Goal: Information Seeking & Learning: Learn about a topic

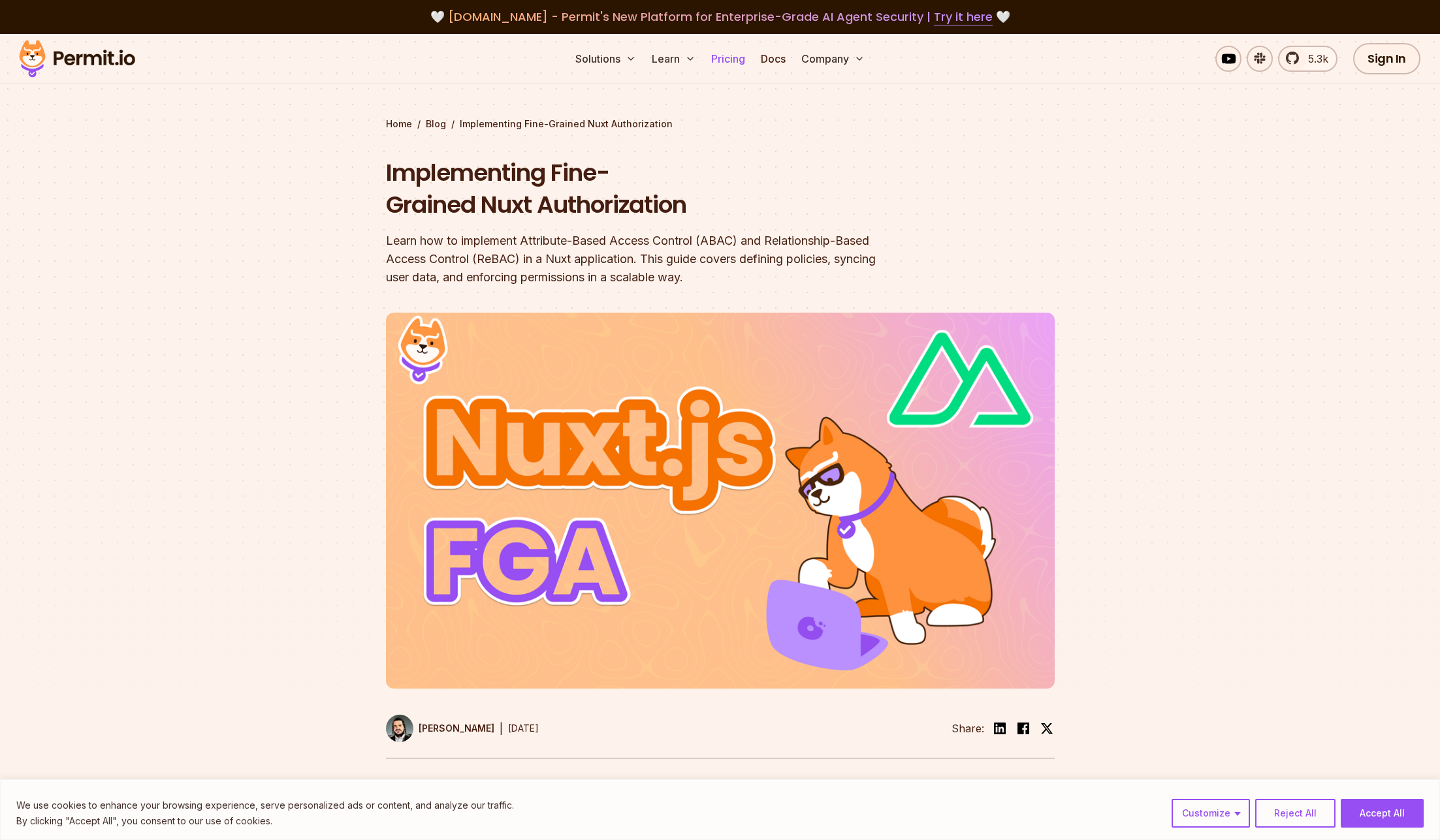
click at [731, 61] on link "Pricing" at bounding box center [728, 59] width 44 height 26
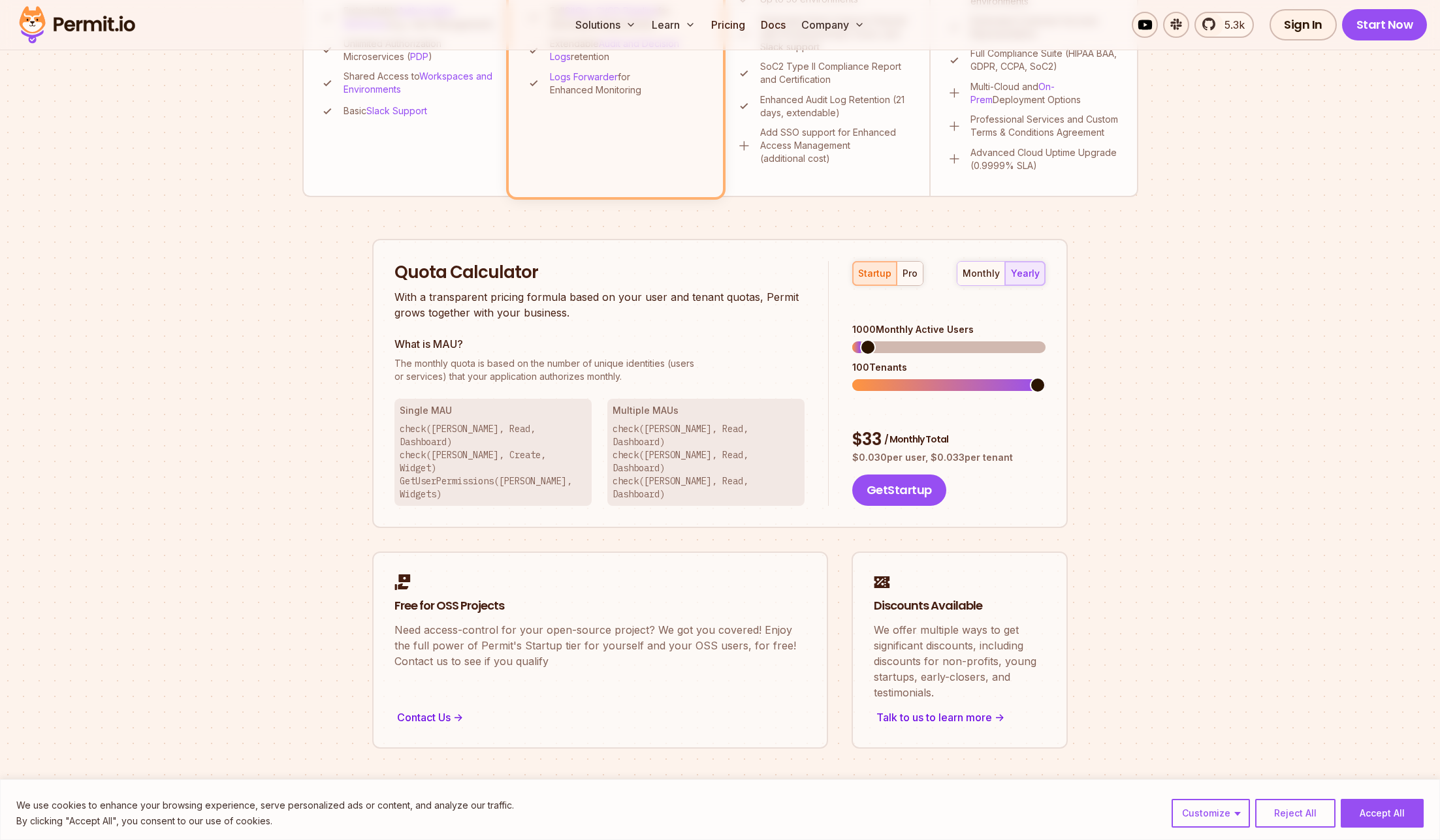
scroll to position [627, 0]
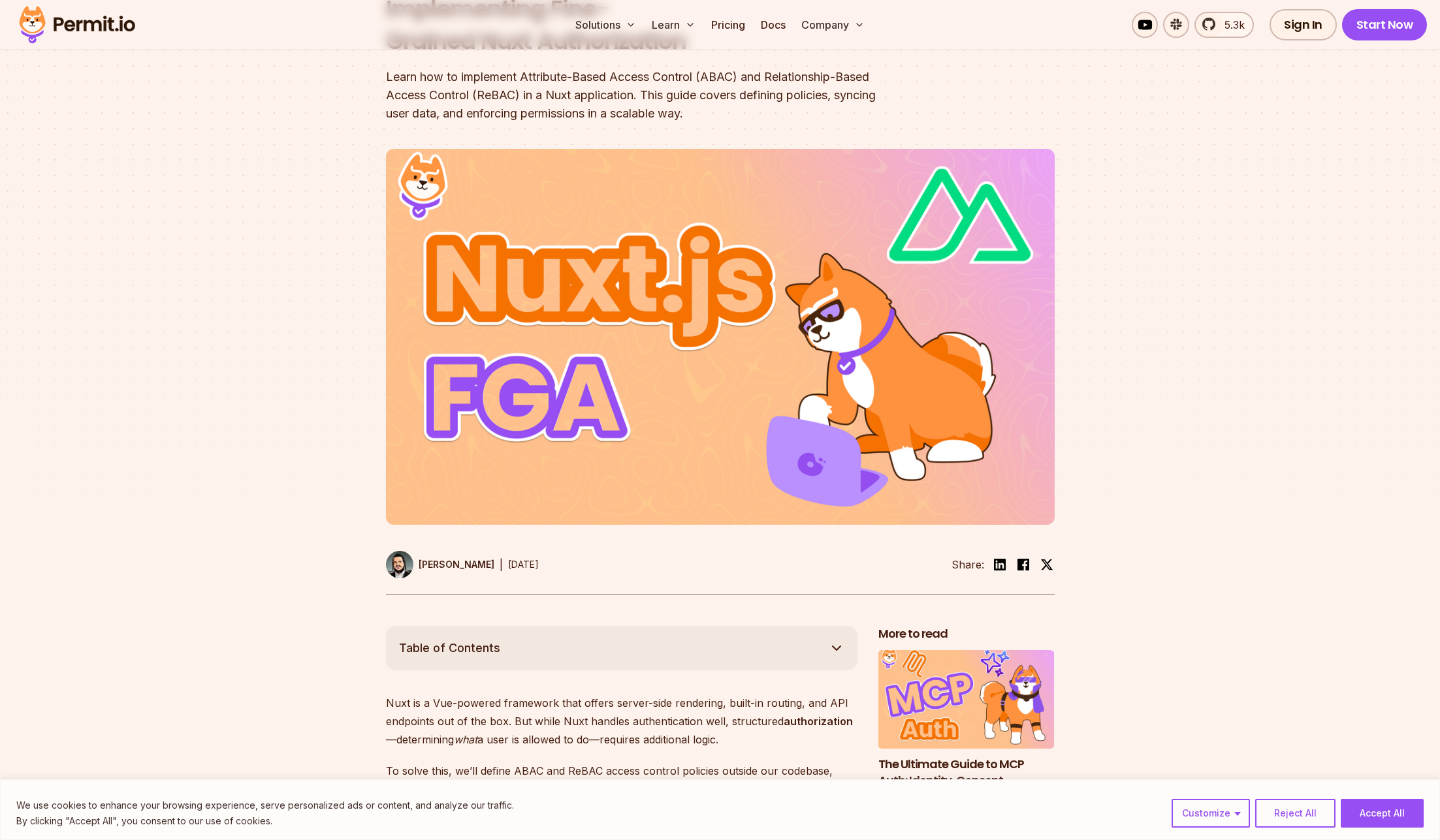
scroll to position [157, 0]
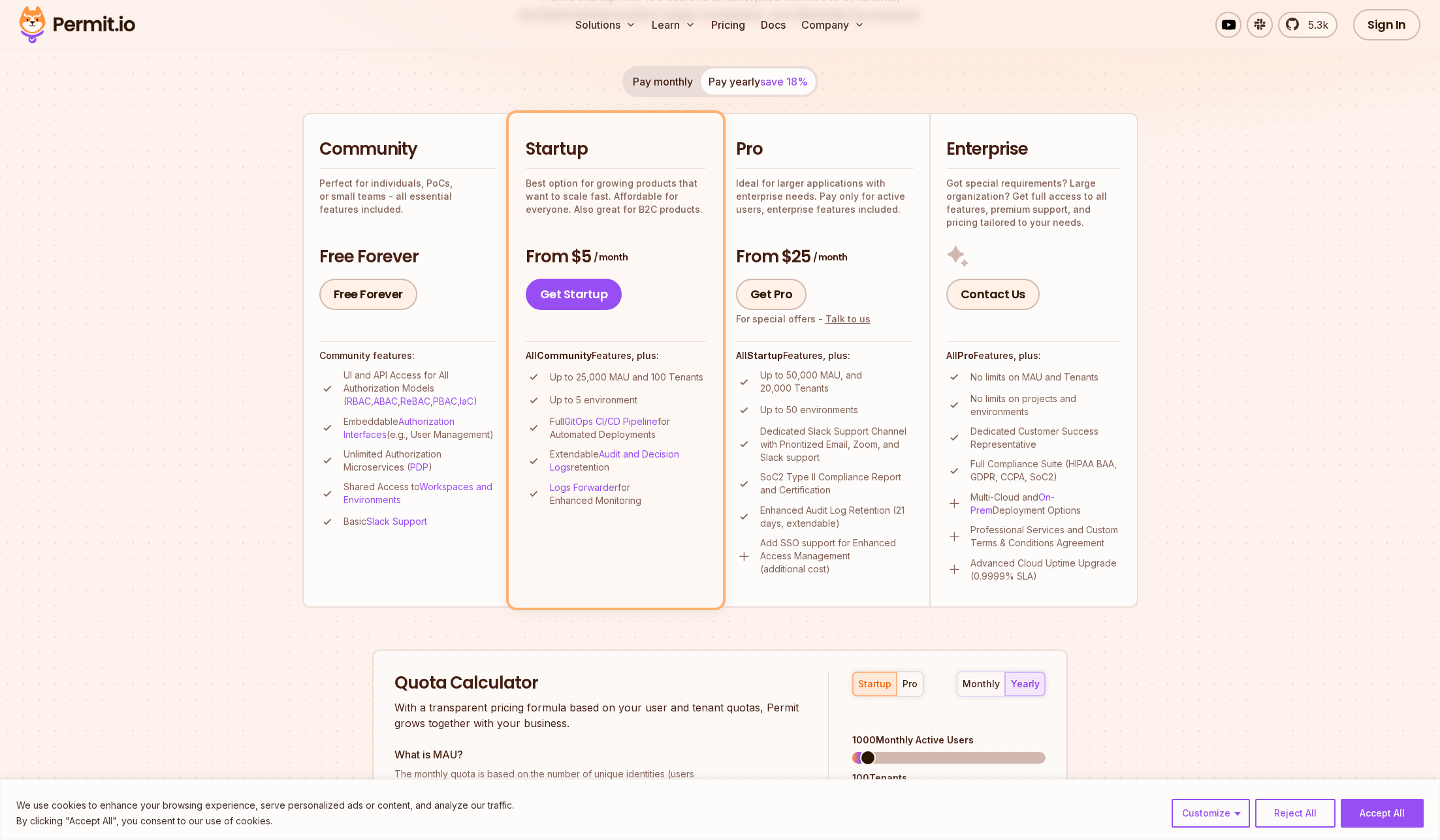
scroll to position [235, 0]
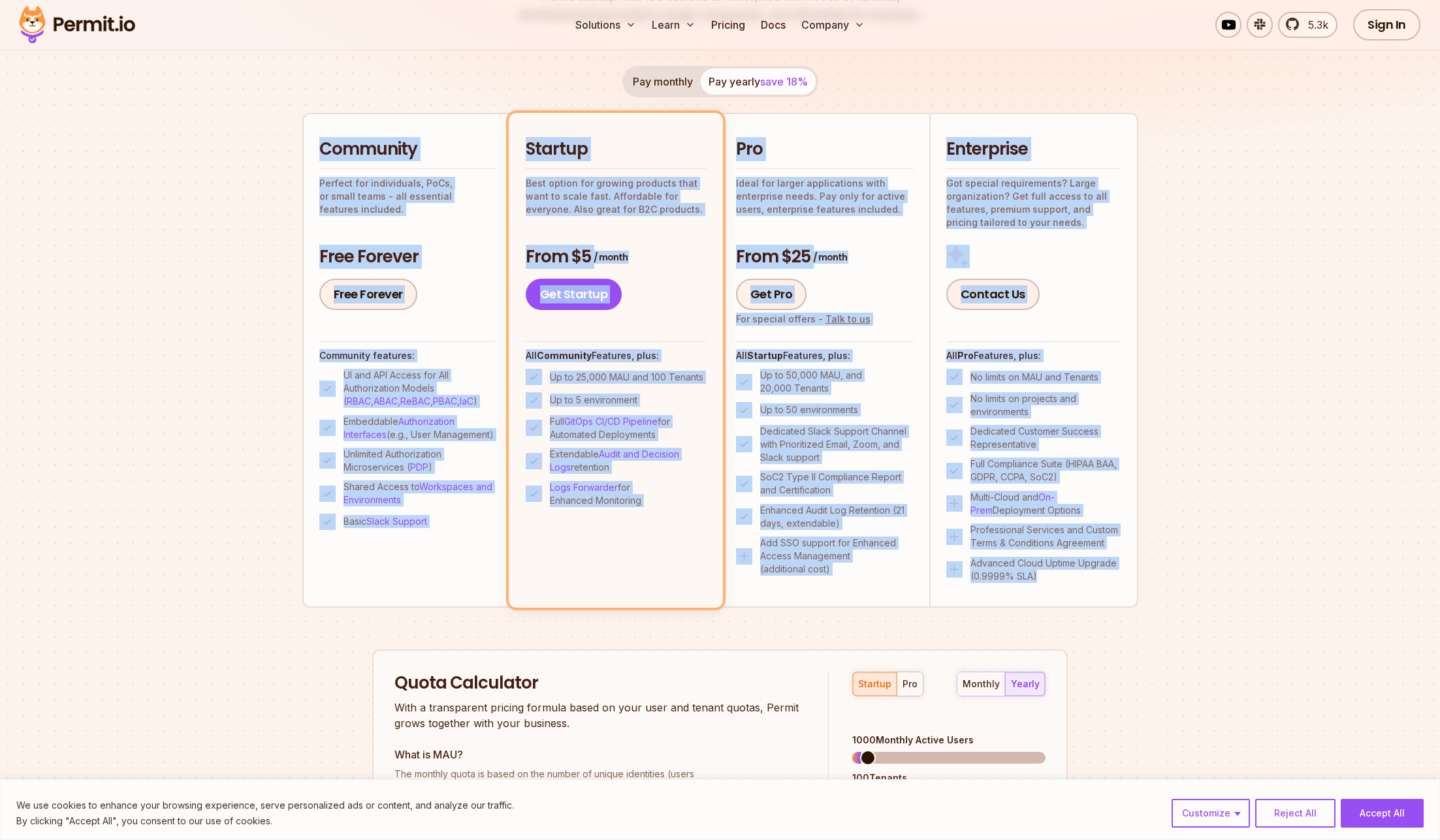
drag, startPoint x: 1147, startPoint y: 556, endPoint x: 467, endPoint y: 78, distance: 831.2
click at [467, 78] on section "Permit Pricing From Free to Predictable Scaling From a startup with 100 users t…" at bounding box center [720, 506] width 1440 height 1413
click at [484, 88] on div "Pay monthly Pay yearly save 18% Community Perfect for individuals, PoCs, or sma…" at bounding box center [720, 336] width 836 height 542
drag, startPoint x: 661, startPoint y: 177, endPoint x: 1198, endPoint y: 589, distance: 676.8
click at [1198, 589] on section "Permit Pricing From Free to Predictable Scaling From a startup with 100 users t…" at bounding box center [720, 506] width 1440 height 1413
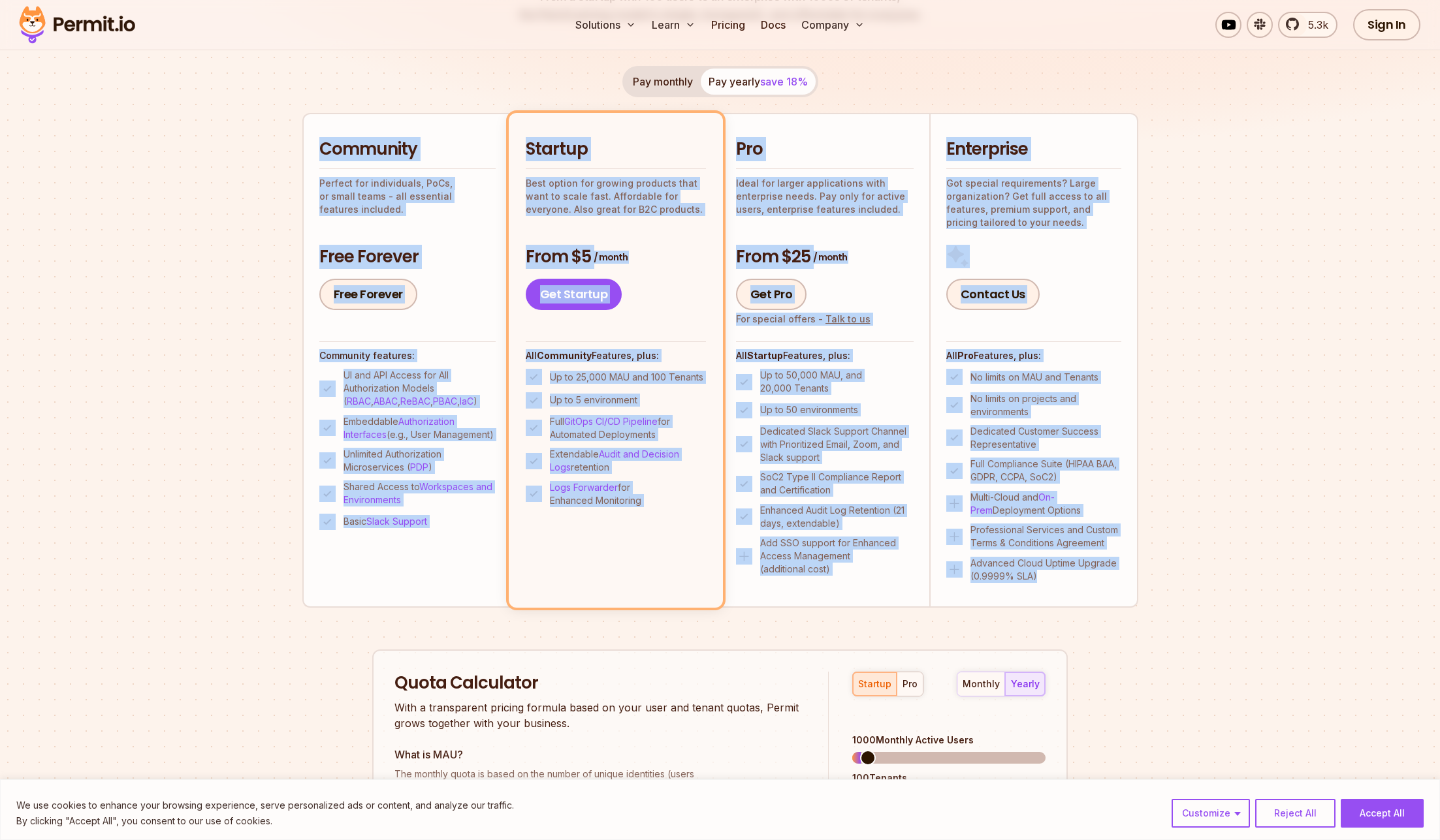
click at [1197, 589] on section "Permit Pricing From Free to Predictable Scaling From a startup with 100 users t…" at bounding box center [720, 506] width 1440 height 1413
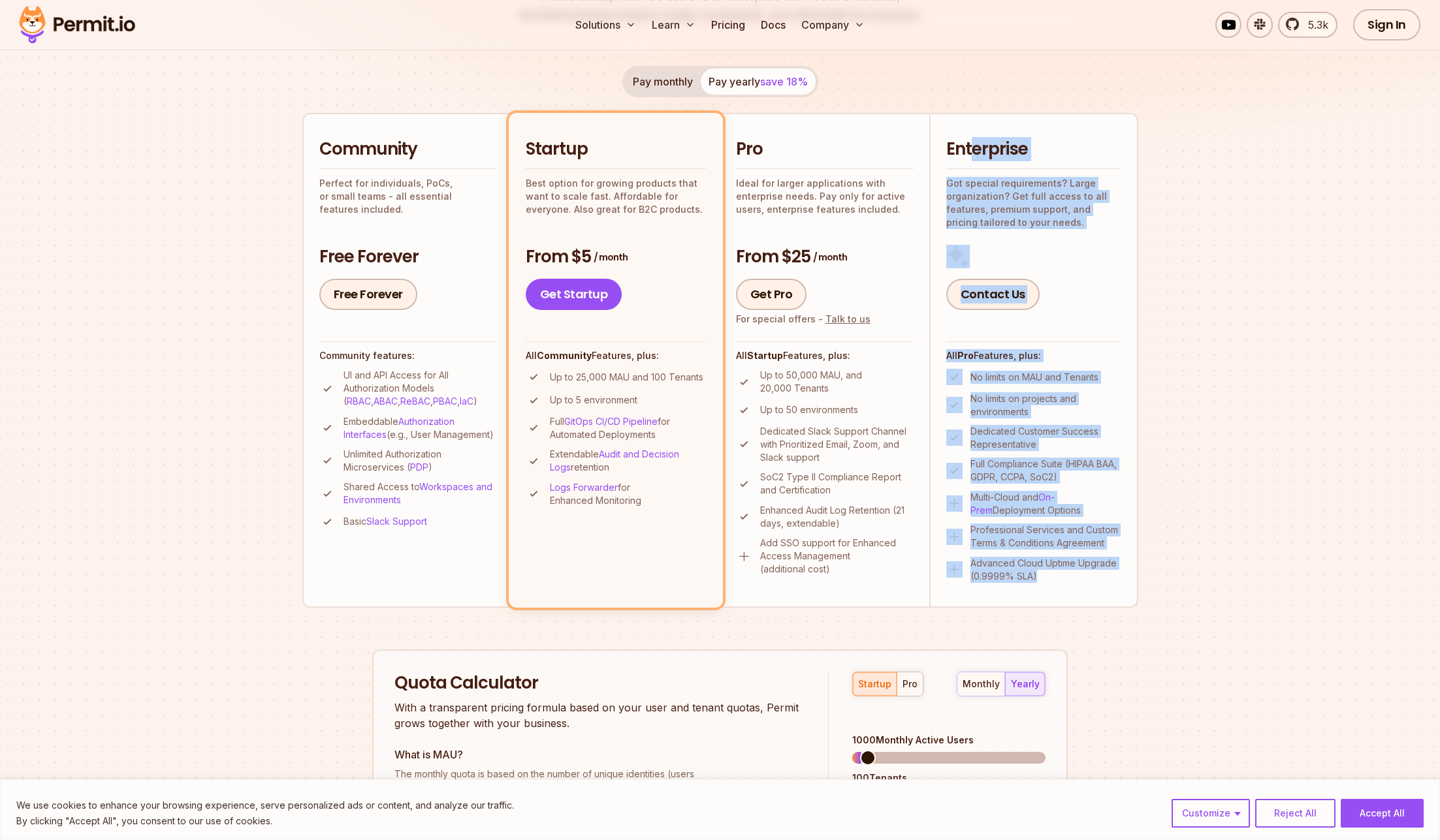
drag, startPoint x: 1207, startPoint y: 601, endPoint x: 968, endPoint y: 154, distance: 506.9
click at [968, 154] on section "Permit Pricing From Free to Predictable Scaling From a startup with 100 users t…" at bounding box center [720, 506] width 1440 height 1413
click at [968, 154] on h2 "Enterprise" at bounding box center [1034, 149] width 175 height 23
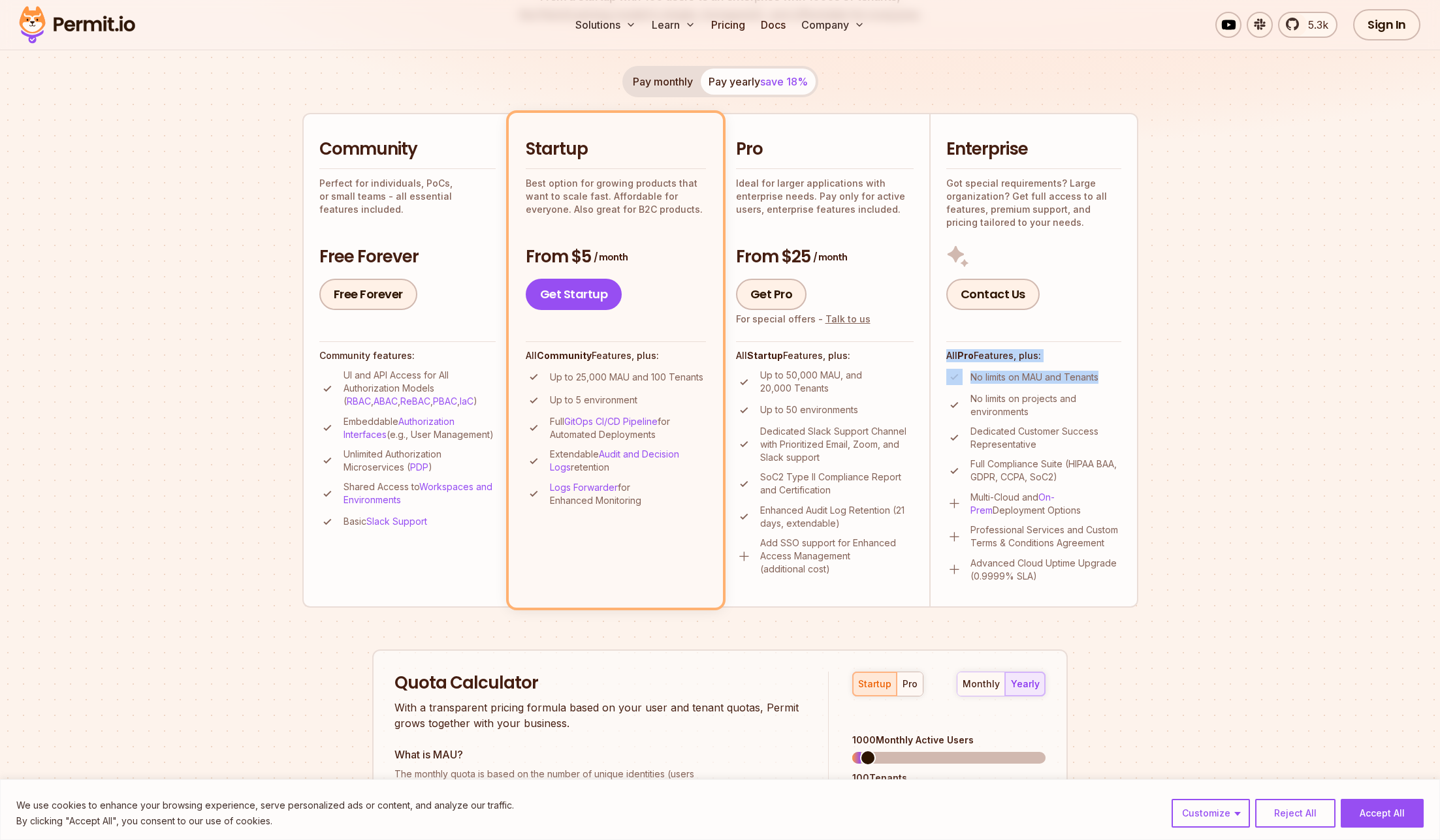
drag, startPoint x: 1113, startPoint y: 381, endPoint x: 1067, endPoint y: 342, distance: 60.3
click at [1067, 342] on div "All Pro Features, plus: No limits on MAU and Tenants No limits on projects and …" at bounding box center [1034, 462] width 175 height 241
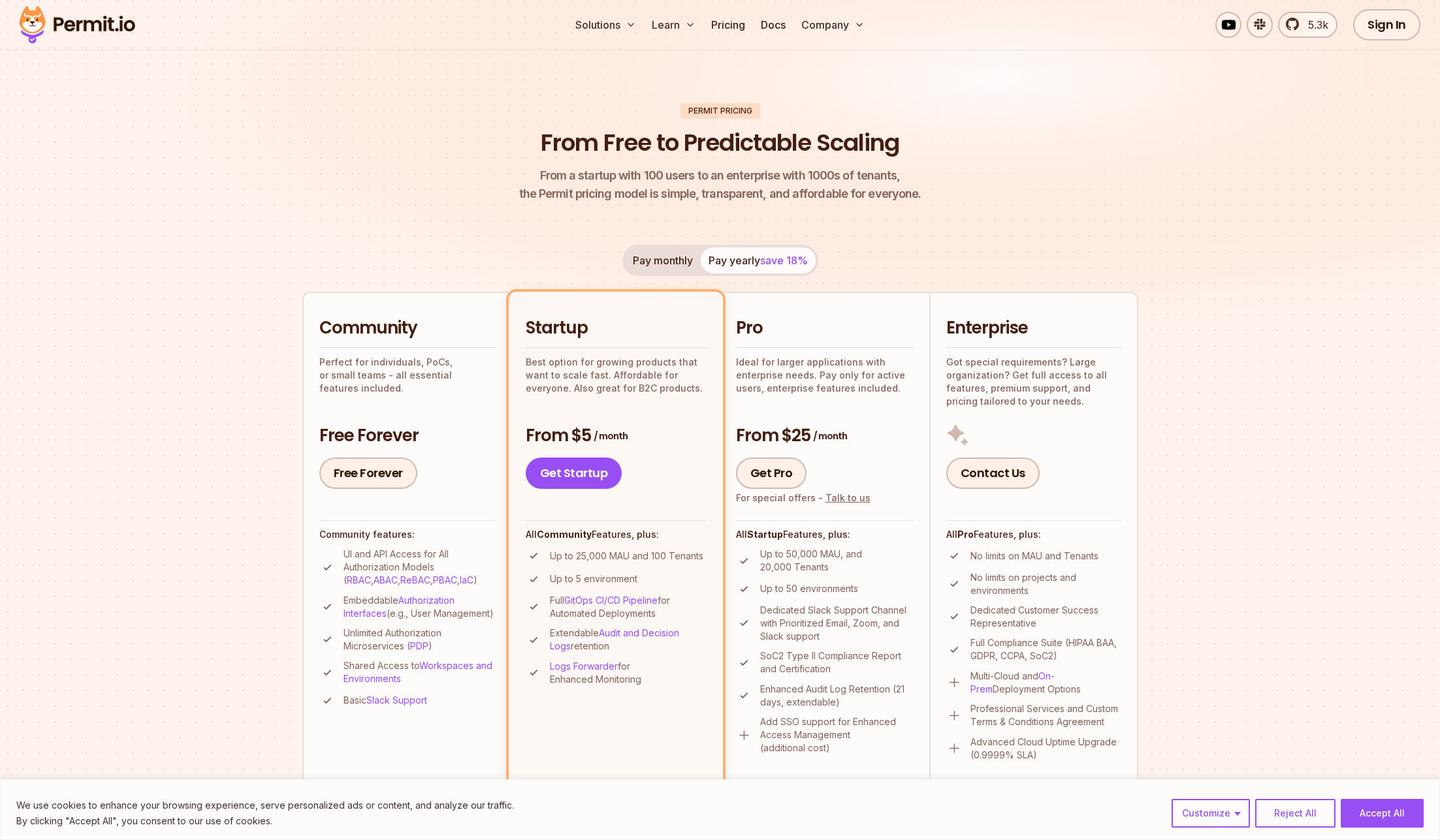
scroll to position [0, 0]
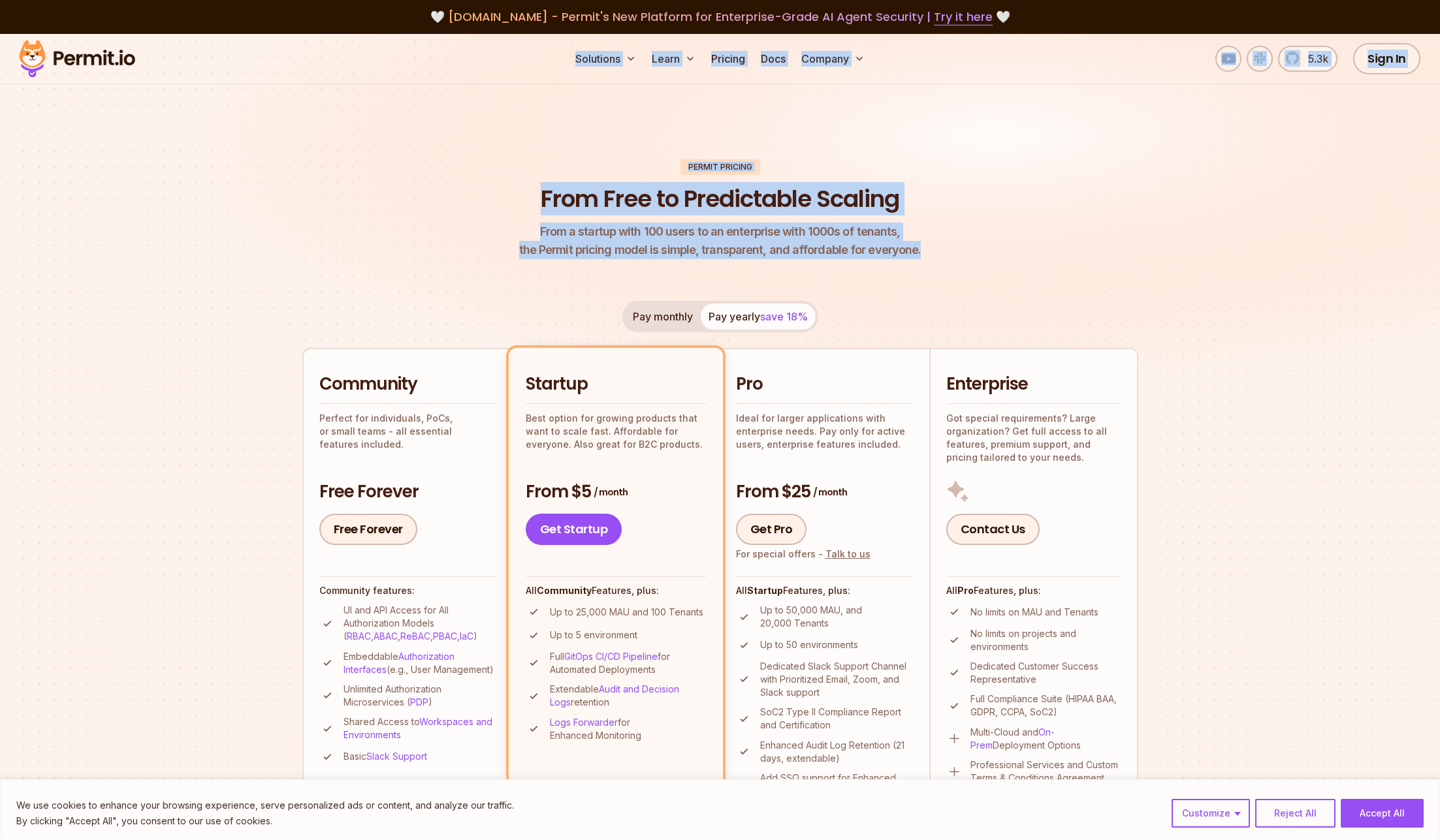
drag, startPoint x: 927, startPoint y: 247, endPoint x: 542, endPoint y: 63, distance: 426.7
click at [542, 63] on nav "Solutions Learn Pricing Docs Company" at bounding box center [720, 59] width 471 height 26
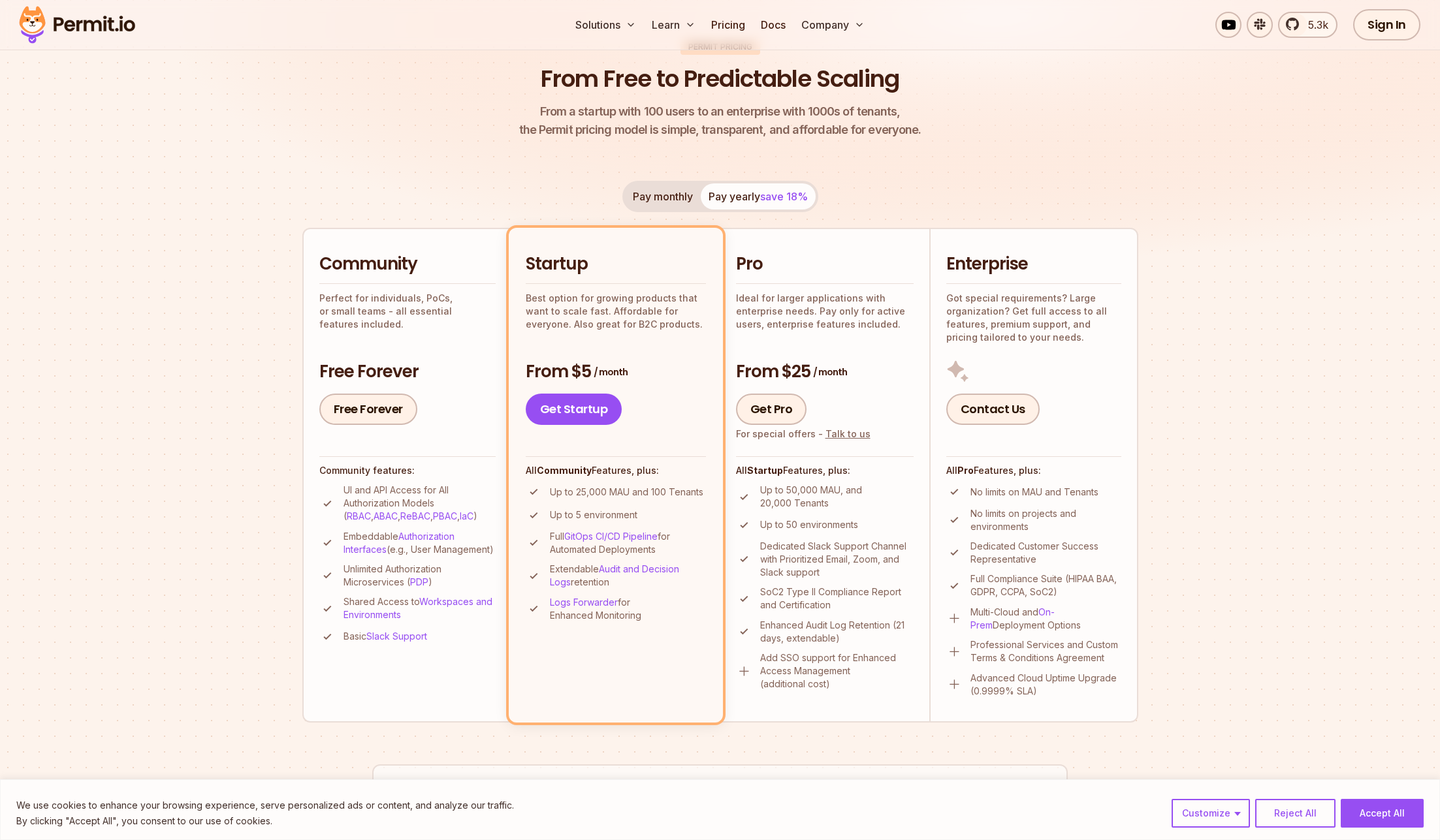
scroll to position [235, 0]
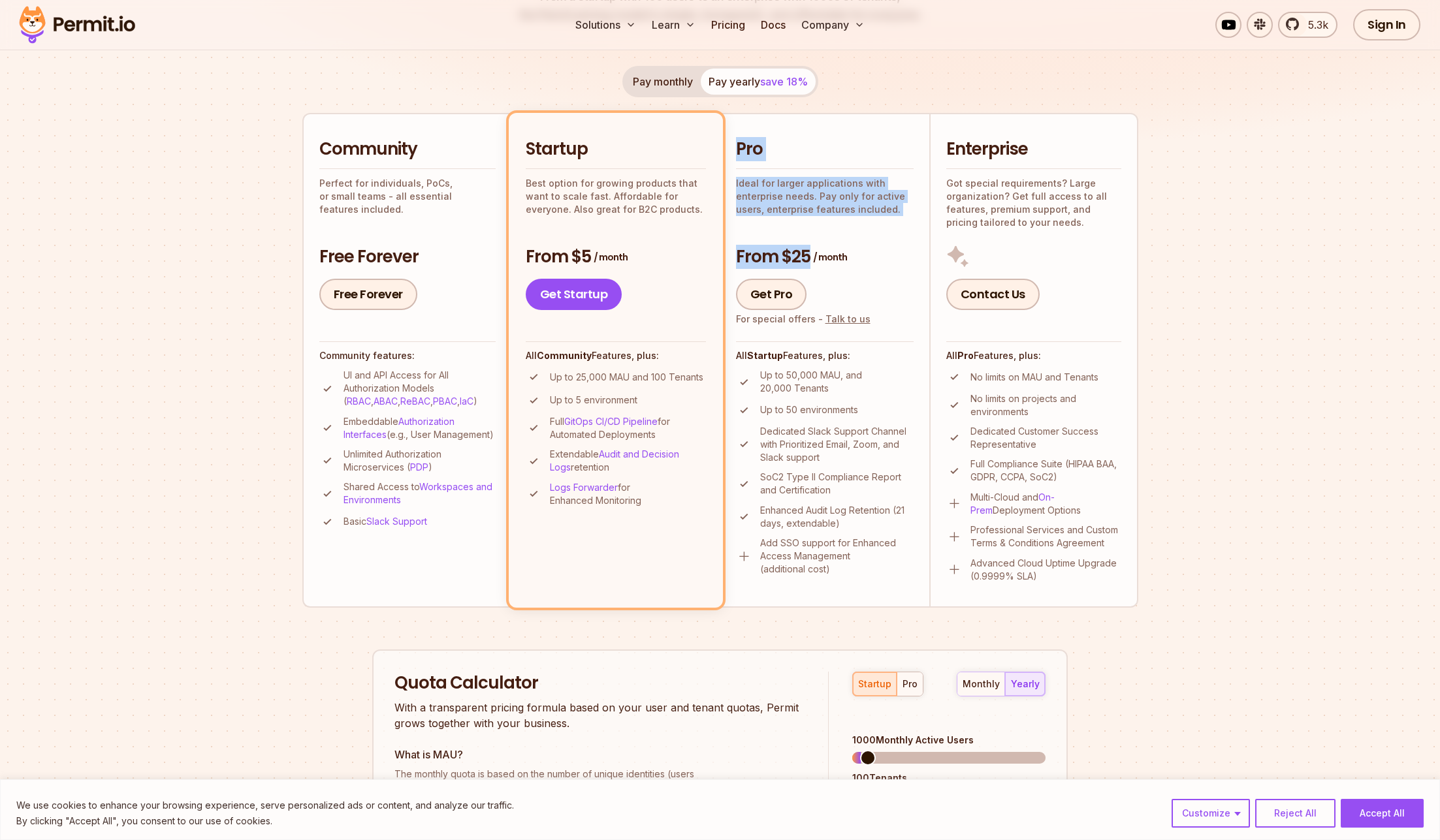
drag, startPoint x: 852, startPoint y: 262, endPoint x: 738, endPoint y: 149, distance: 160.5
click at [738, 149] on div "Pro Ideal for larger applications with enterprise needs. Pay only for active us…" at bounding box center [824, 224] width 177 height 173
click at [765, 158] on h2 "Pro" at bounding box center [824, 149] width 177 height 23
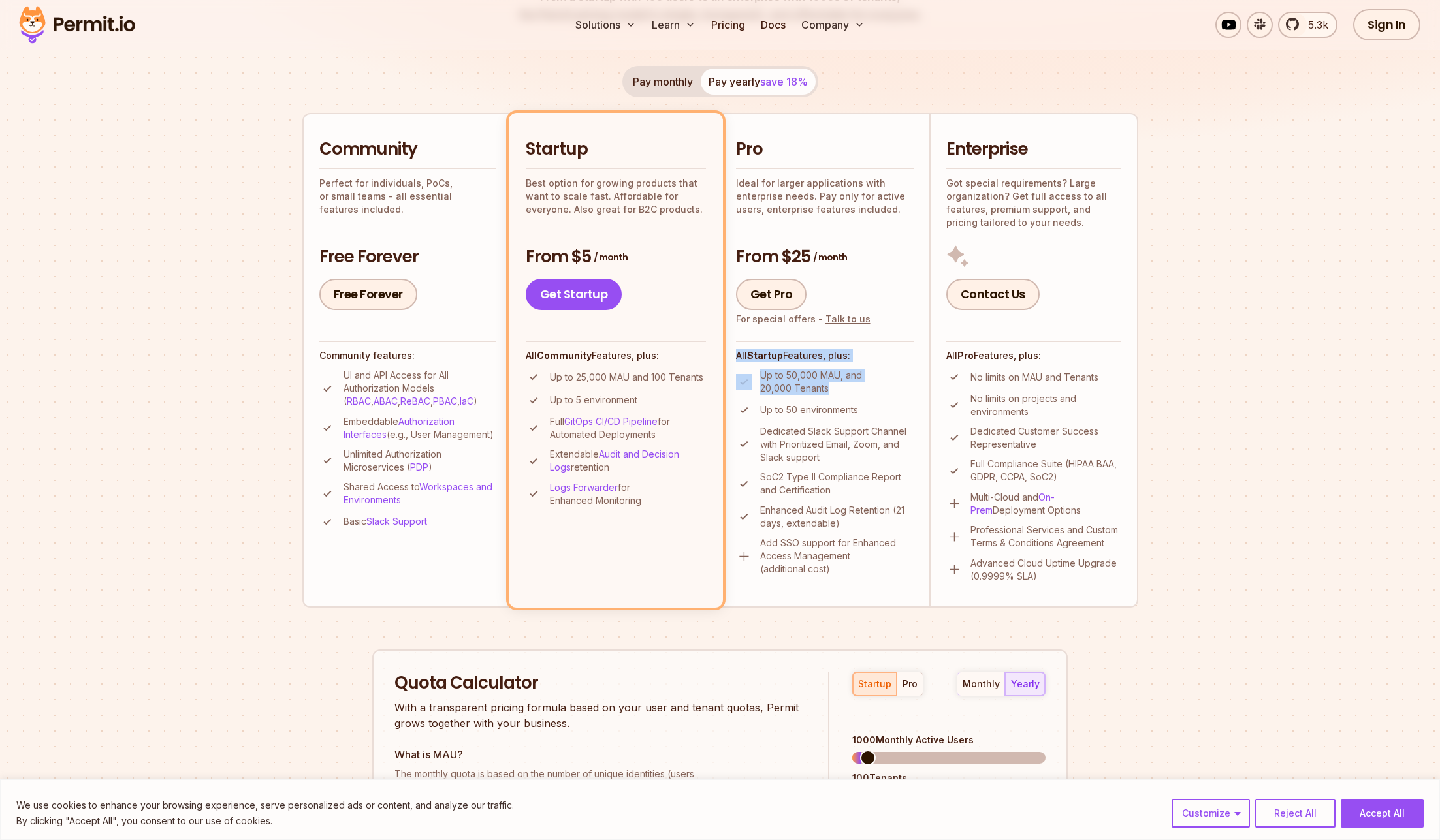
drag, startPoint x: 843, startPoint y: 397, endPoint x: 735, endPoint y: 350, distance: 117.8
click at [736, 350] on div "All Startup Features, plus: Up to 50,000 MAU, and 20,000 Tenants Up to 50 envir…" at bounding box center [824, 459] width 177 height 235
click at [736, 350] on h4 "All Startup Features, plus:" at bounding box center [824, 356] width 177 height 13
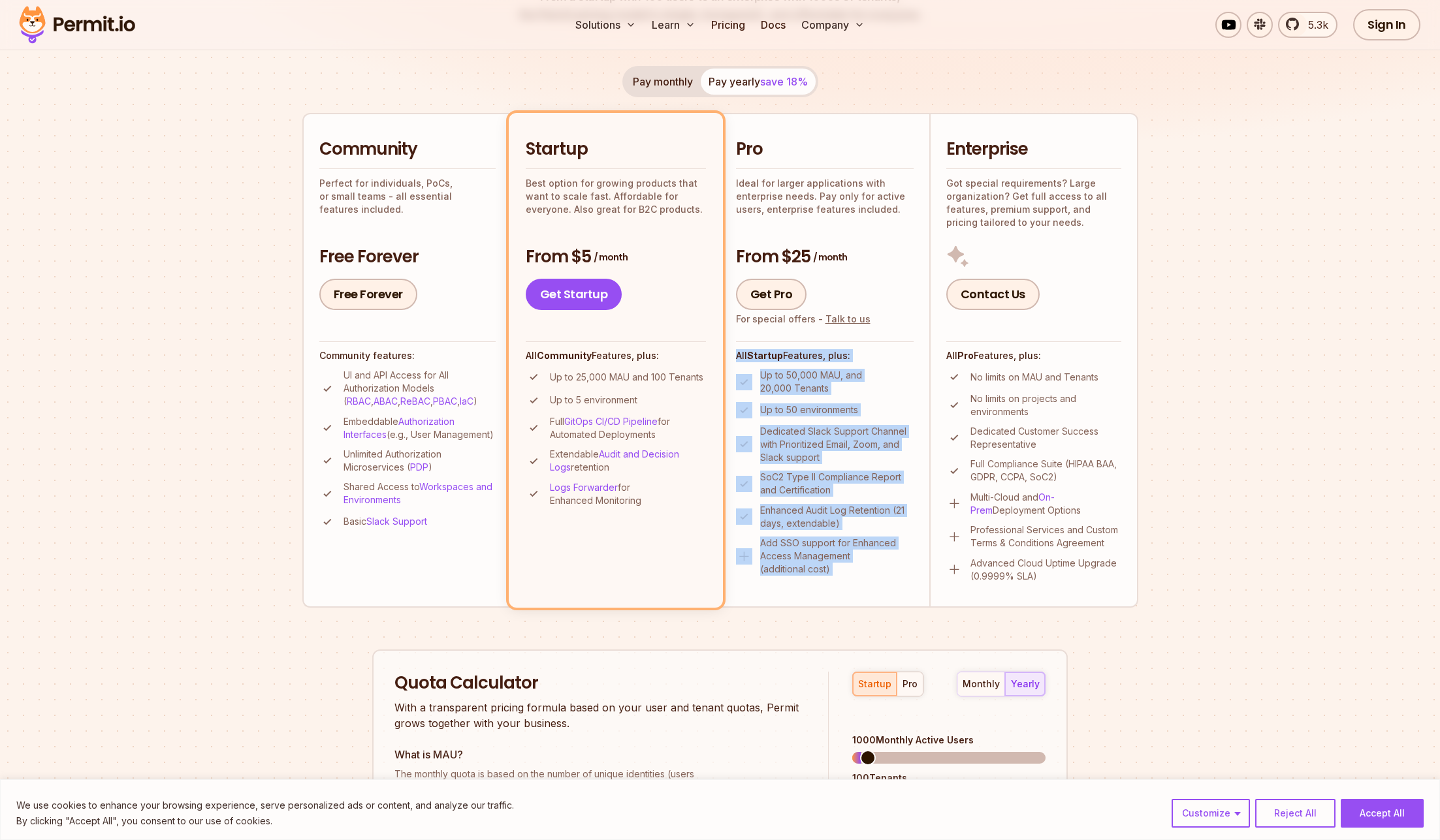
drag, startPoint x: 736, startPoint y: 350, endPoint x: 899, endPoint y: 570, distance: 273.8
click at [898, 571] on div "All Startup Features, plus: Up to 50,000 MAU, and 20,000 Tenants Up to 50 envir…" at bounding box center [824, 459] width 177 height 235
drag, startPoint x: 899, startPoint y: 570, endPoint x: 908, endPoint y: 565, distance: 10.3
click at [900, 570] on p "Add SSO support for Enhanced Access Management (additional cost)" at bounding box center [837, 557] width 154 height 39
drag, startPoint x: 896, startPoint y: 573, endPoint x: 738, endPoint y: 349, distance: 274.1
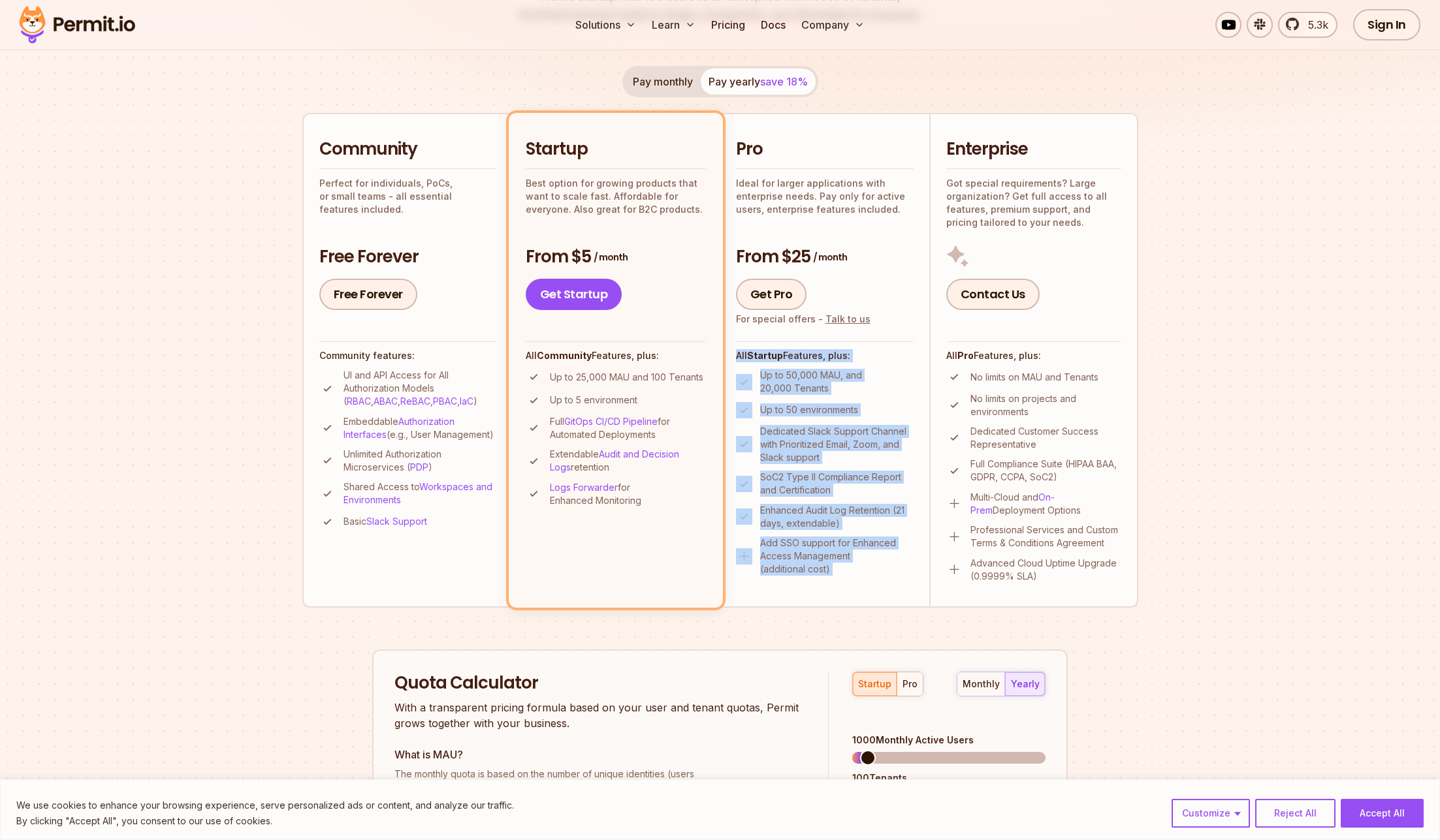
click at [738, 349] on div "All Startup Features, plus: Up to 50,000 MAU, and 20,000 Tenants Up to 50 envir…" at bounding box center [824, 459] width 177 height 235
click at [798, 362] on div "All Startup Features, plus: Up to 50,000 MAU, and 20,000 Tenants Up to 50 envir…" at bounding box center [824, 459] width 177 height 235
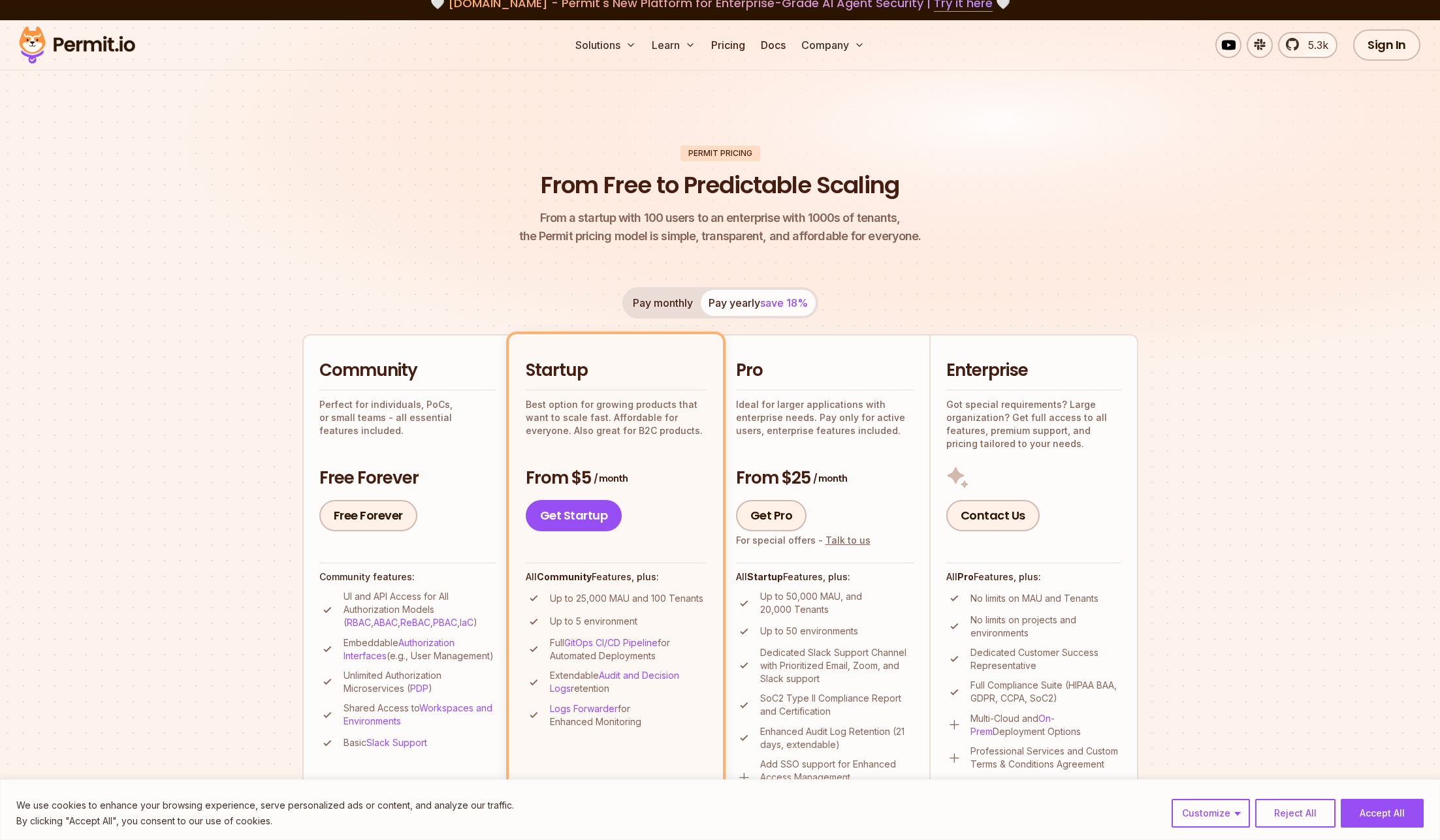
scroll to position [0, 0]
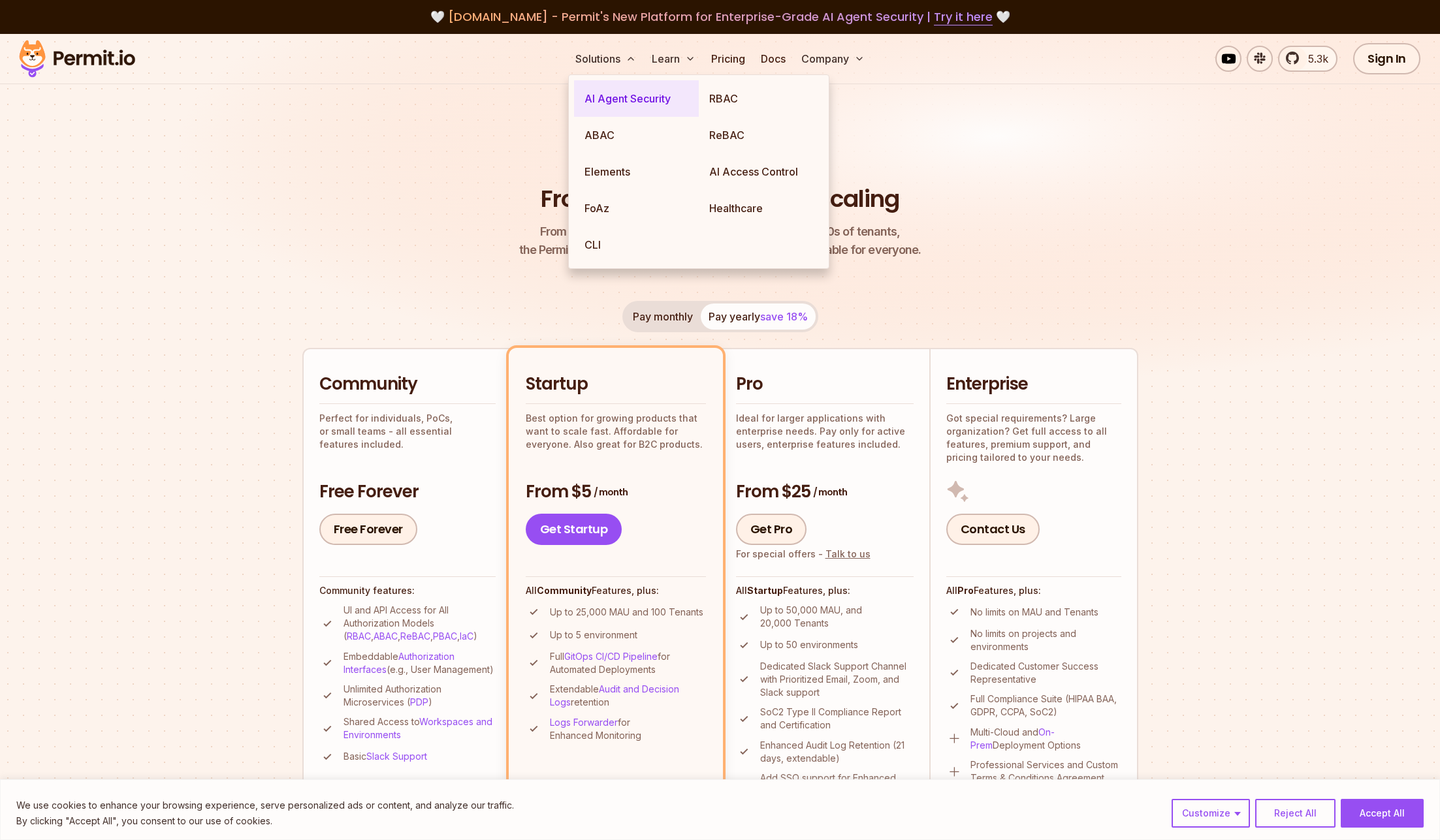
click at [605, 103] on link "AI Agent Security" at bounding box center [636, 99] width 125 height 37
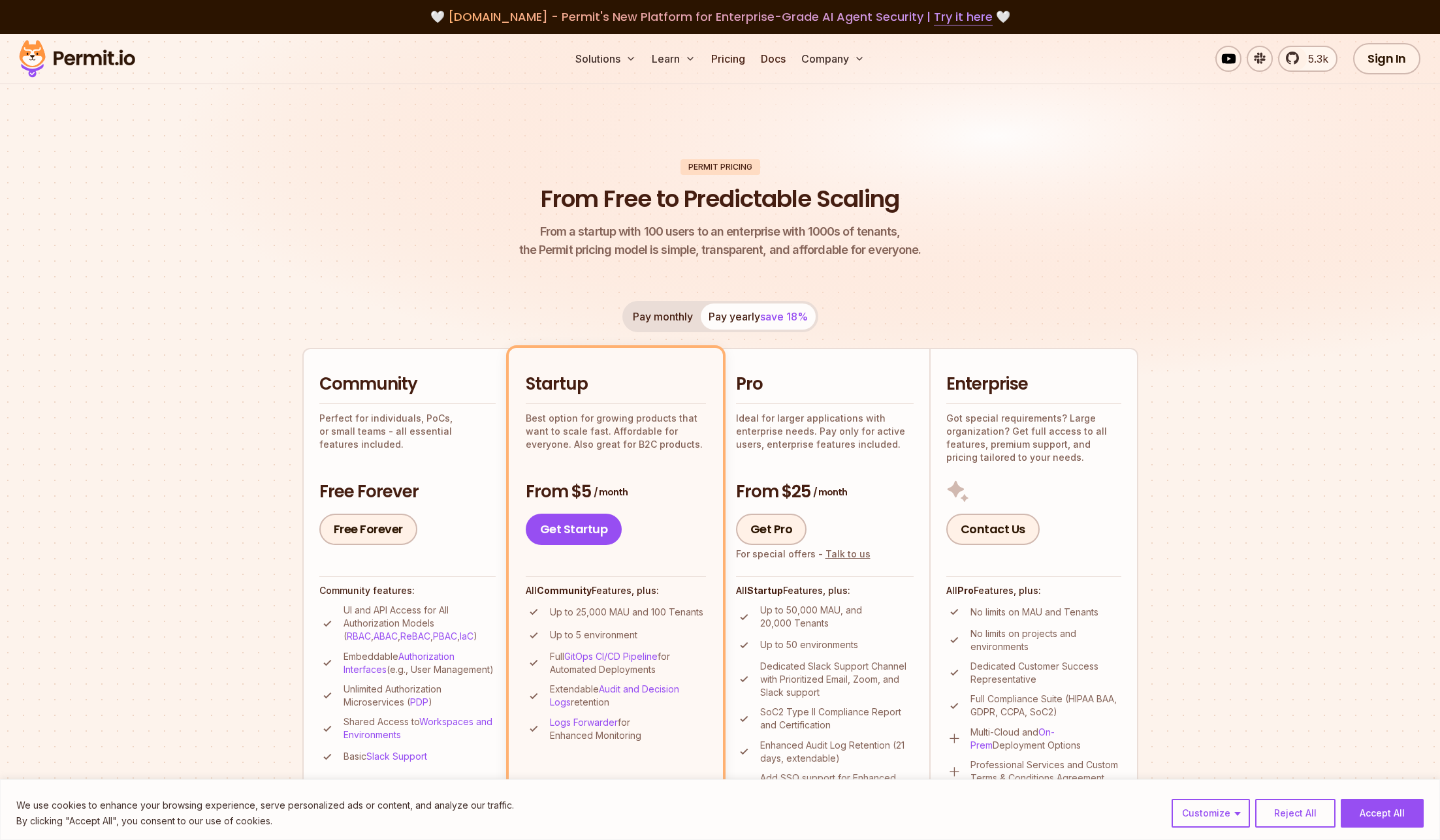
drag, startPoint x: 1390, startPoint y: 807, endPoint x: 1287, endPoint y: 664, distance: 176.2
click at [1390, 807] on button "Accept All" at bounding box center [1382, 814] width 83 height 29
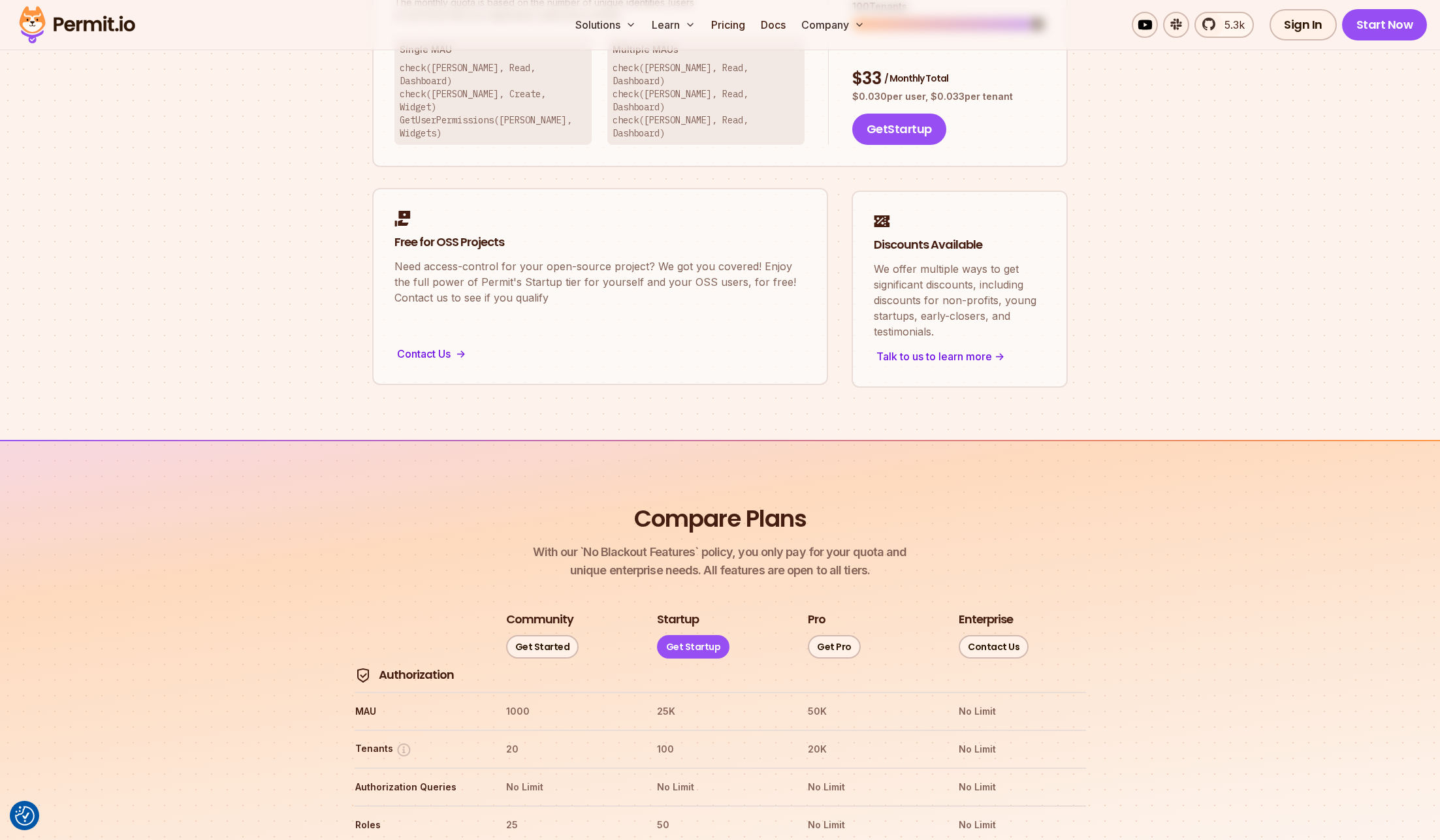
scroll to position [1205, 0]
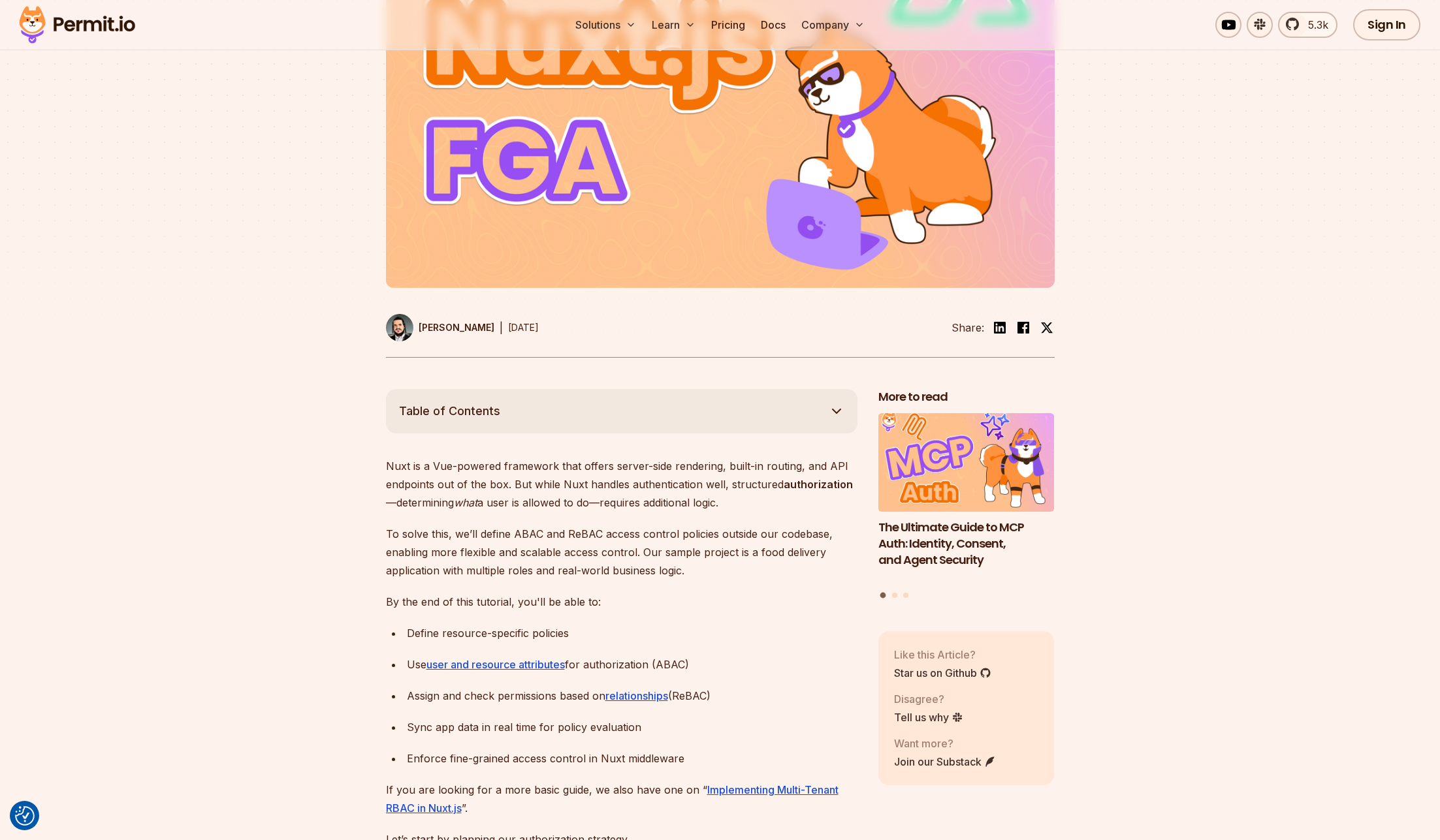
scroll to position [157, 0]
